Goal: Information Seeking & Learning: Learn about a topic

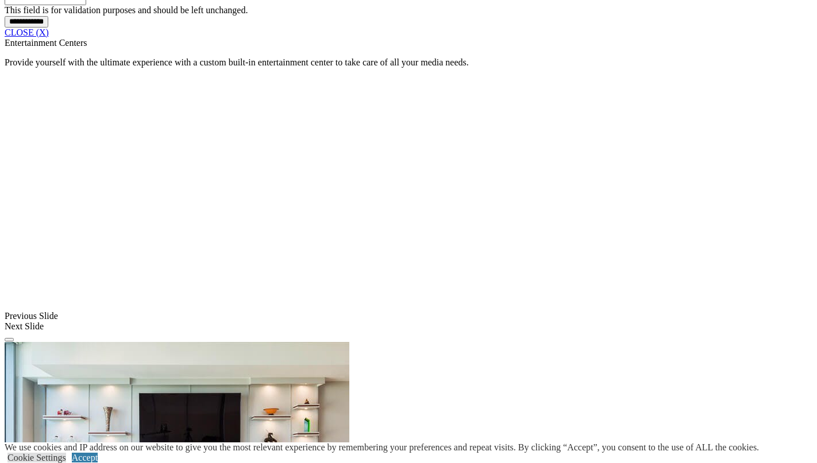
scroll to position [1103, 0]
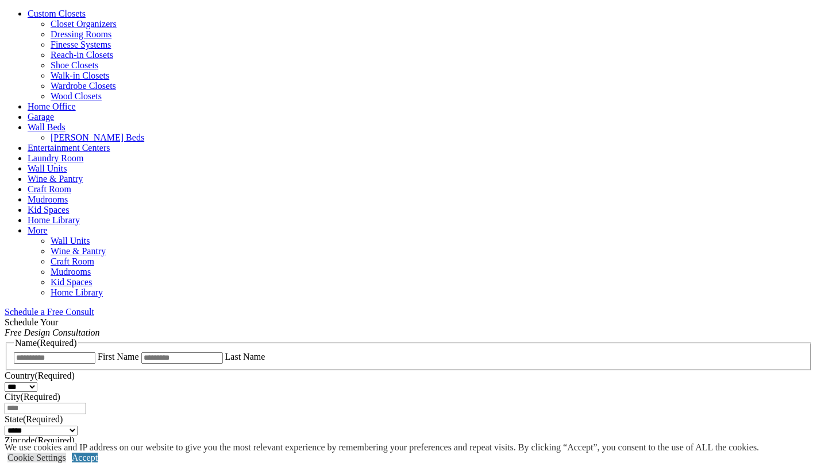
scroll to position [499, 0]
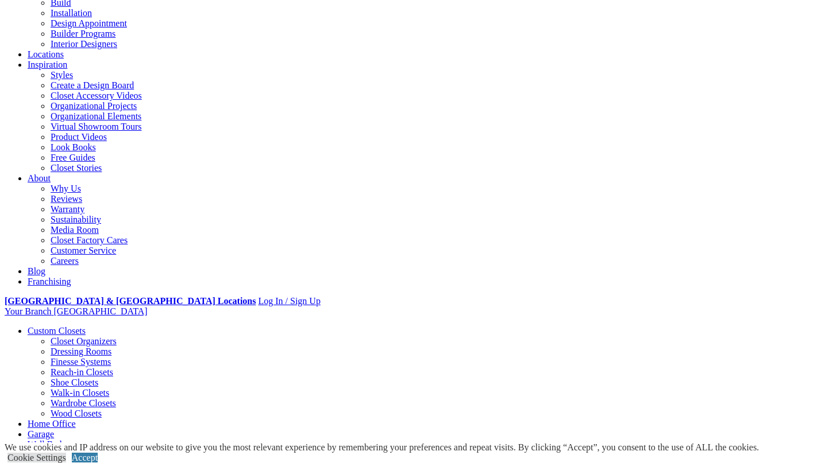
scroll to position [0, 0]
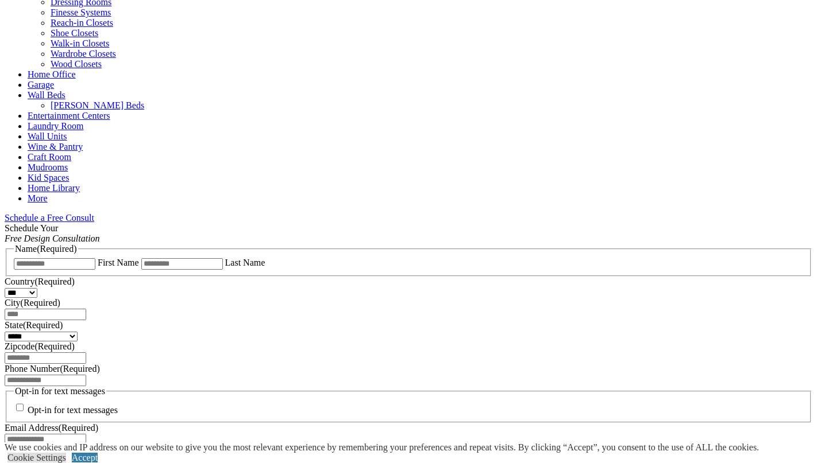
scroll to position [525, 0]
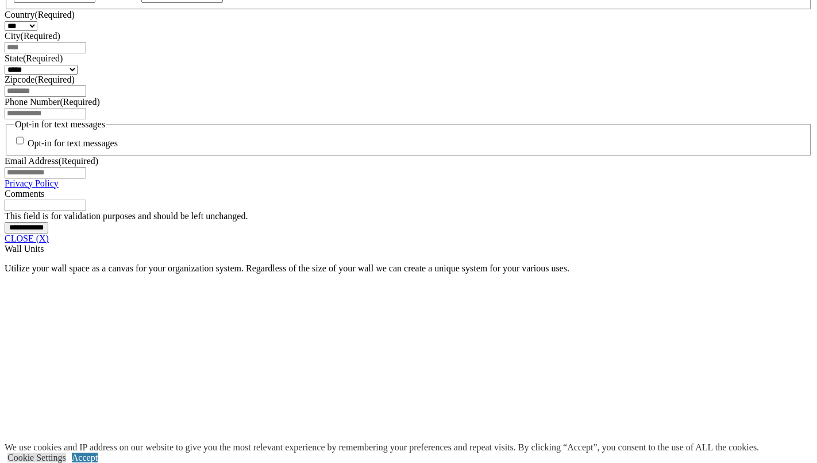
scroll to position [800, 0]
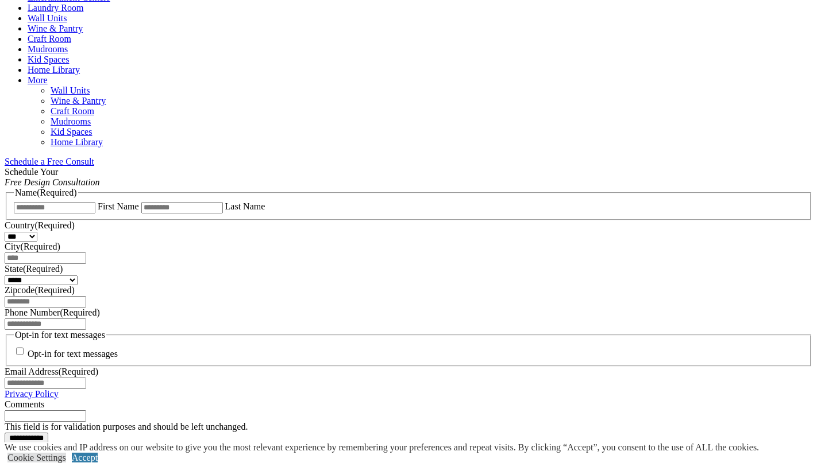
scroll to position [613, 0]
